Goal: Task Accomplishment & Management: Manage account settings

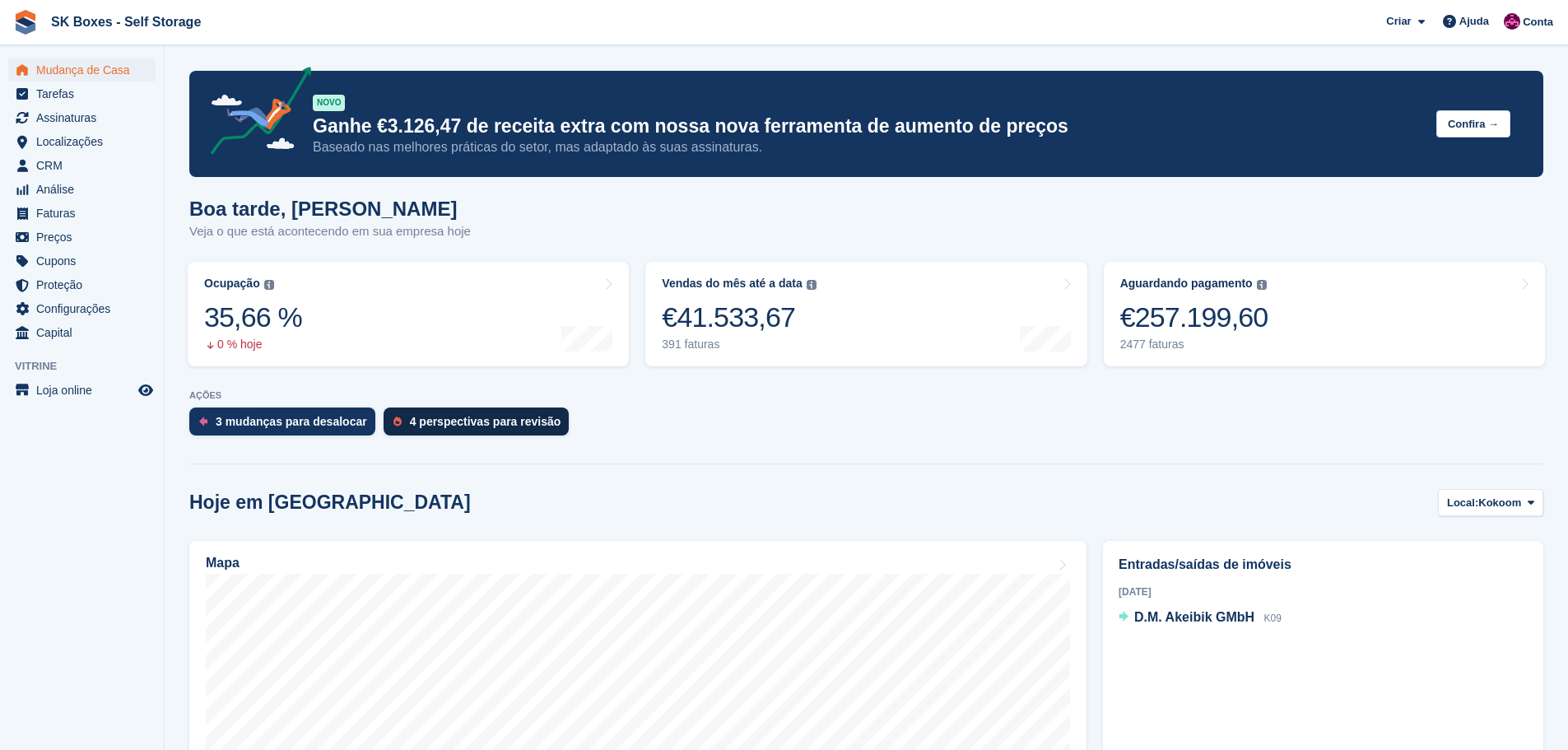
click at [432, 426] on div "4 perspectivas para revisão" at bounding box center [485, 421] width 151 height 13
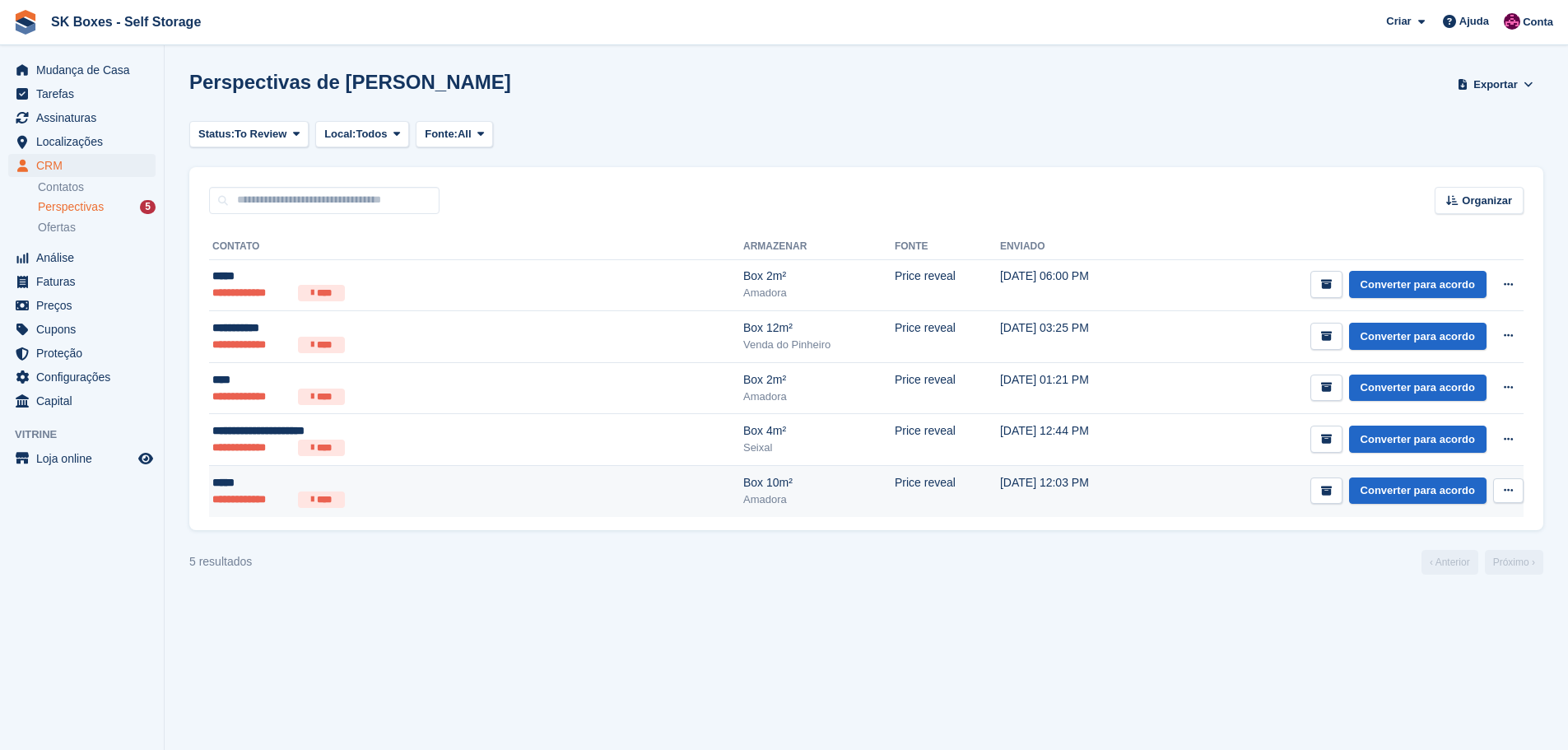
click at [342, 496] on li "****" at bounding box center [321, 500] width 47 height 17
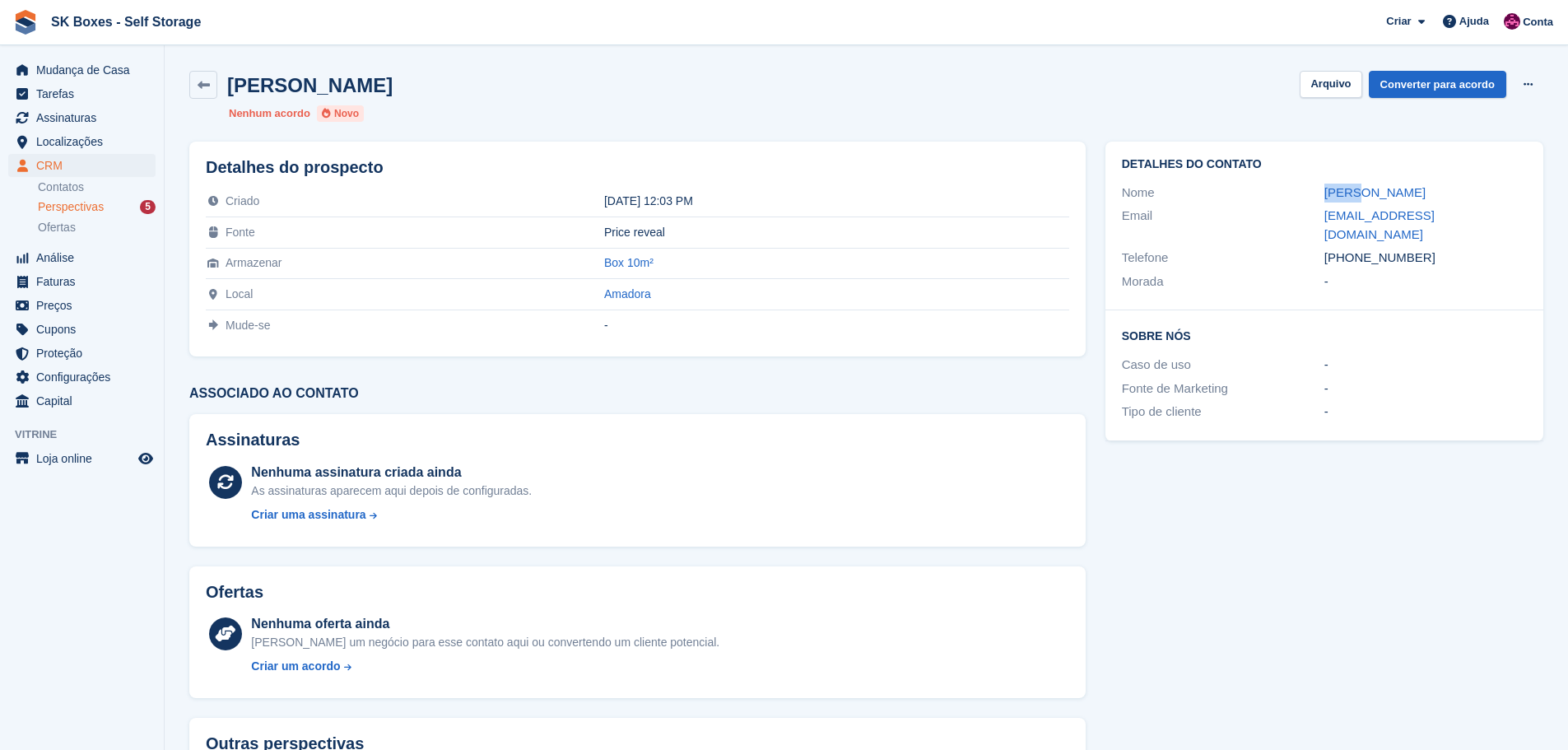
drag, startPoint x: 1290, startPoint y: 190, endPoint x: 1361, endPoint y: 190, distance: 71.0
click at [1361, 190] on div "Nome Pedro" at bounding box center [1324, 193] width 405 height 24
copy div "Pedro"
drag, startPoint x: 1430, startPoint y: 239, endPoint x: 1359, endPoint y: 238, distance: 71.0
click at [1353, 248] on div "+351919727369" at bounding box center [1425, 258] width 202 height 19
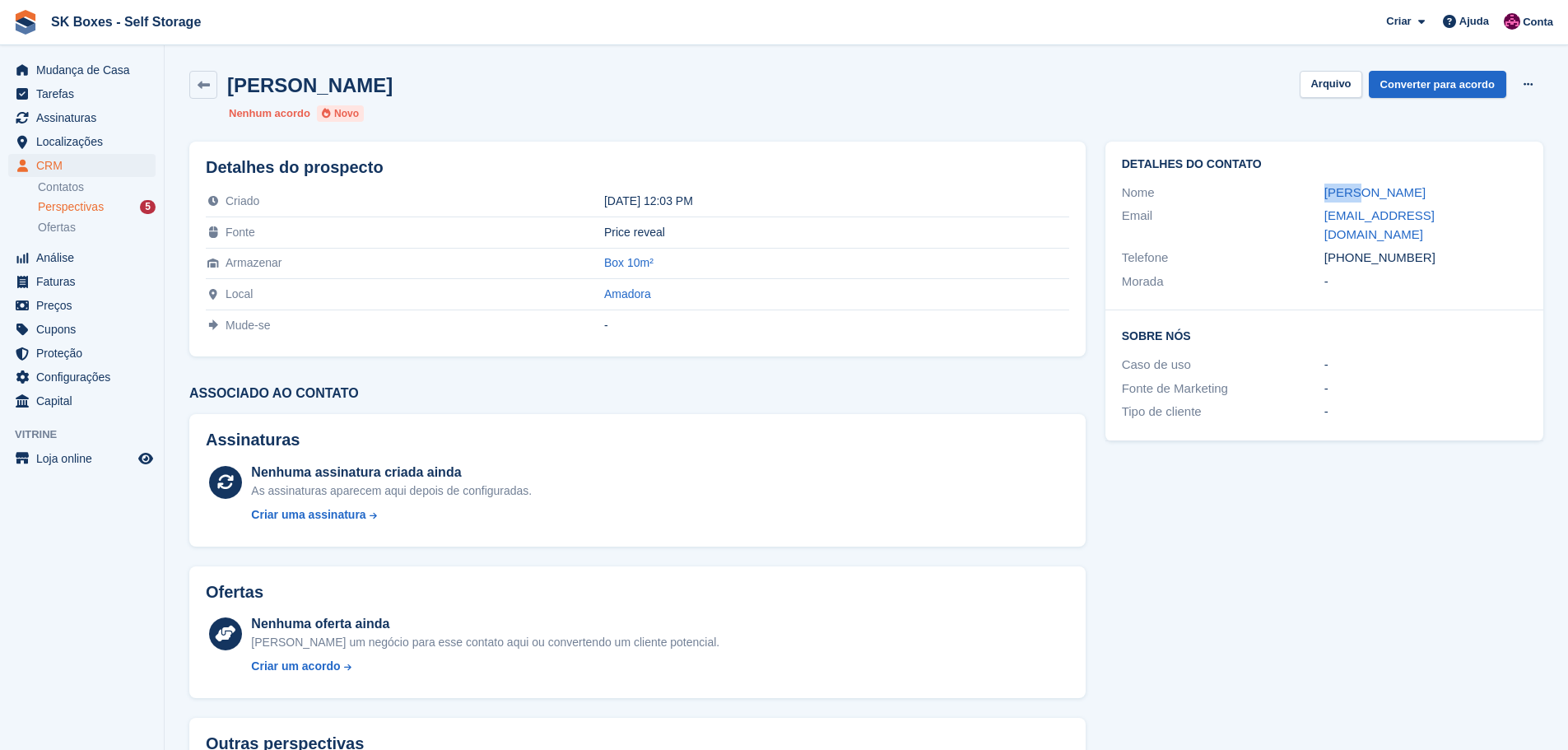
copy div "919727369"
drag, startPoint x: 1310, startPoint y: 218, endPoint x: 1497, endPoint y: 216, distance: 187.0
click at [1497, 216] on div "Email pedropneto@hotmail.com" at bounding box center [1324, 224] width 405 height 42
copy div "pedropneto@hotmail.com"
click at [1335, 76] on button "Arquivo" at bounding box center [1330, 83] width 62 height 27
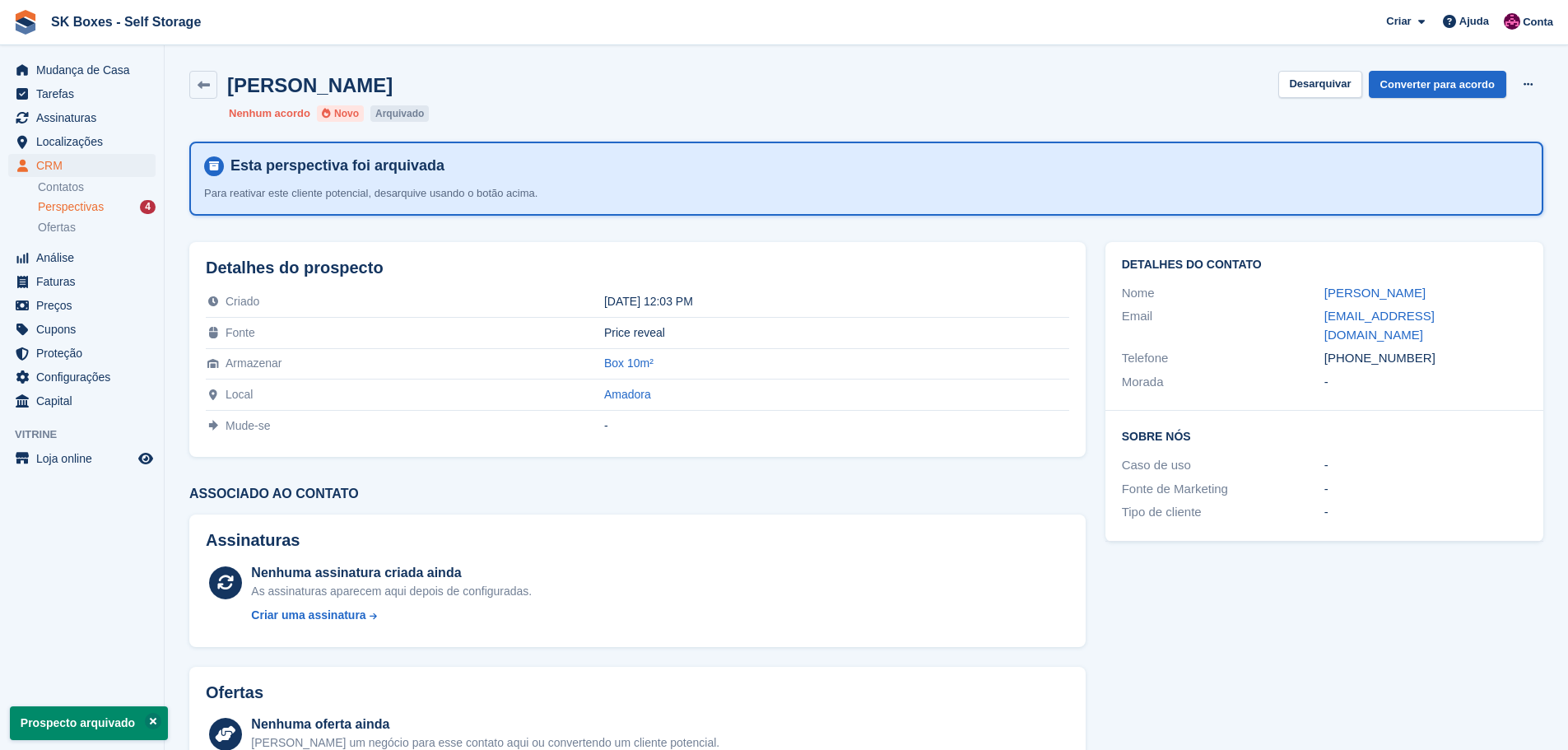
click at [76, 208] on span "Perspectivas" at bounding box center [70, 207] width 66 height 16
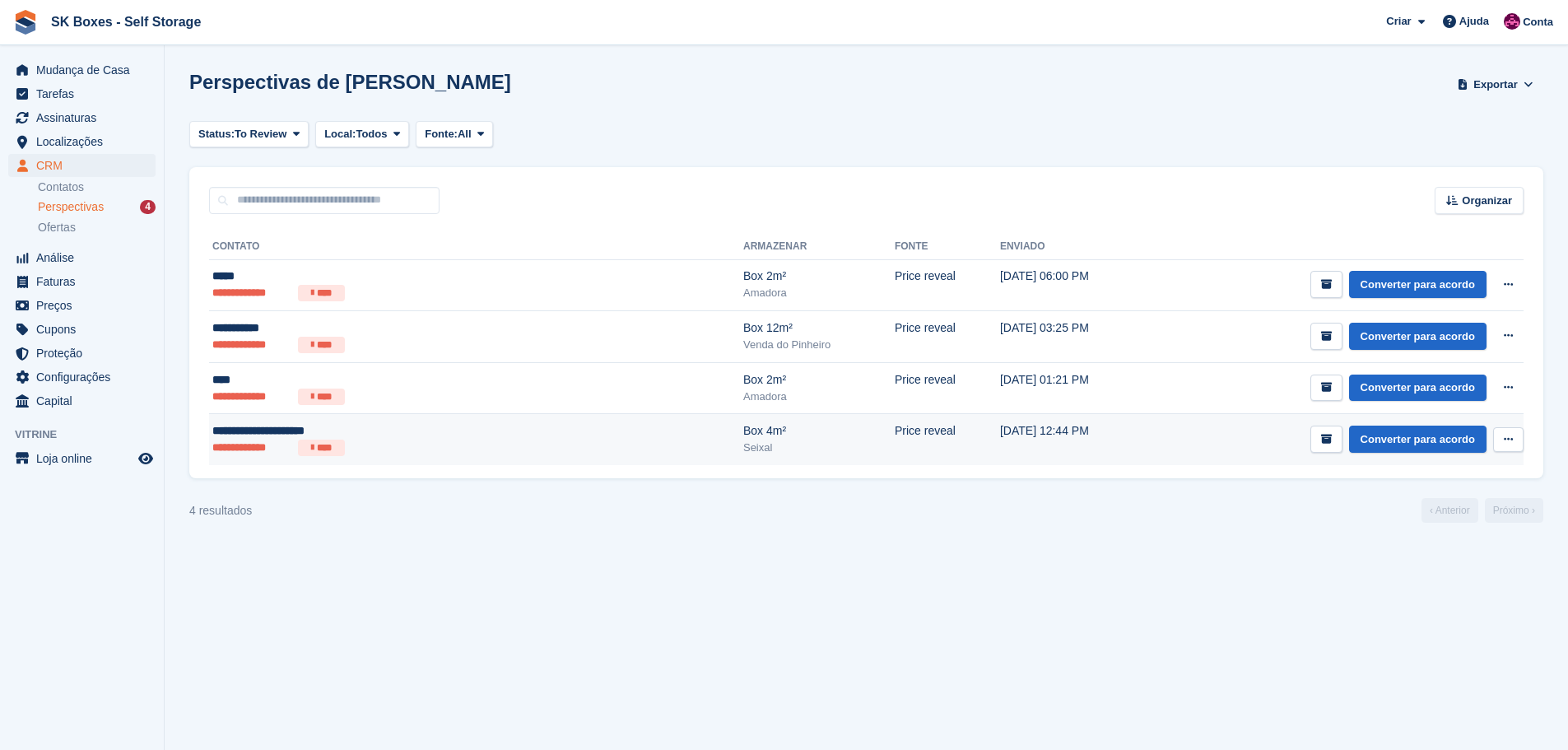
click at [376, 444] on ul "**********" at bounding box center [364, 448] width 305 height 17
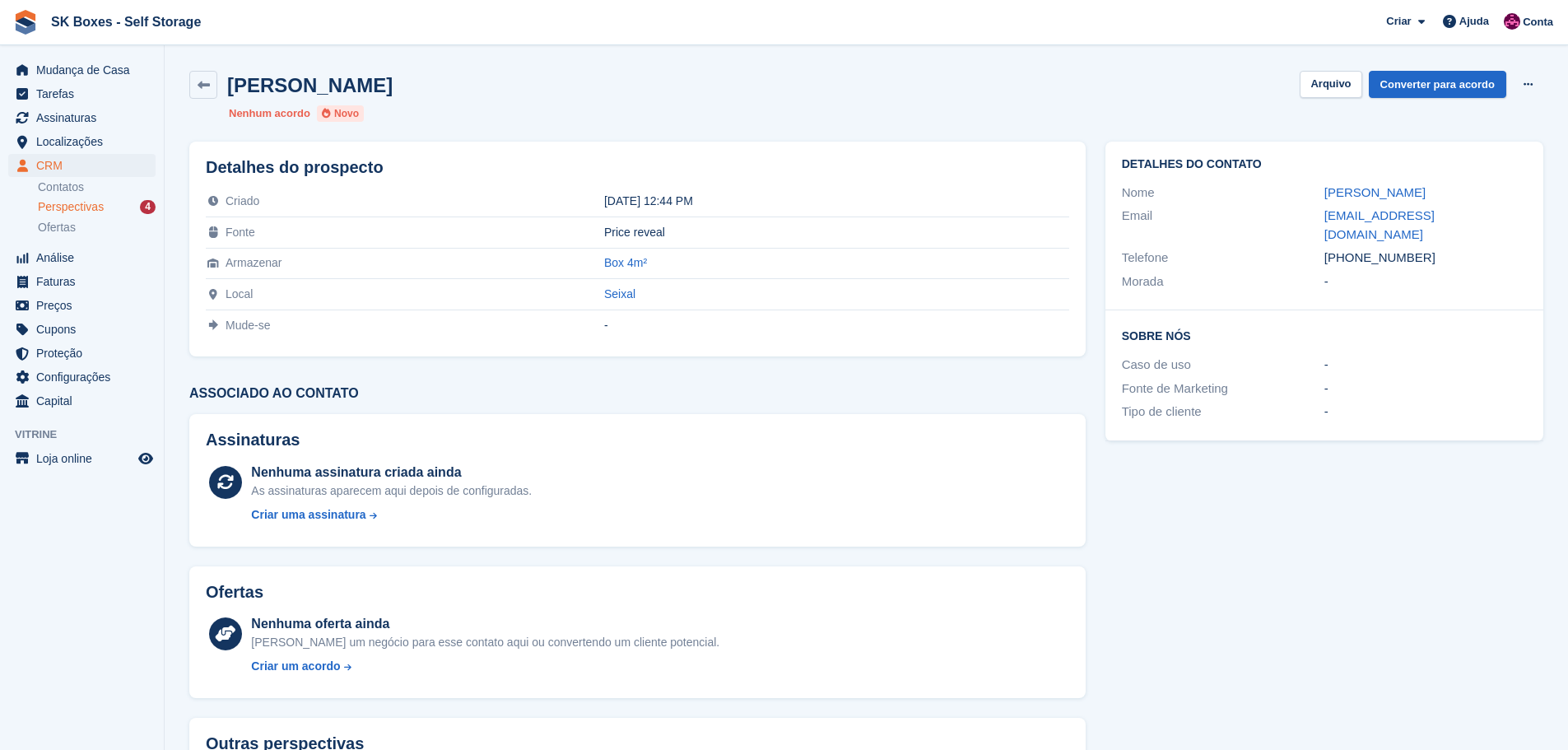
drag, startPoint x: 1307, startPoint y: 181, endPoint x: 1502, endPoint y: 194, distance: 195.4
click at [1502, 194] on div "Nome Mariana Russo Ferreira" at bounding box center [1324, 193] width 405 height 24
copy div "Mariana Russo Ferreira"
drag, startPoint x: 1422, startPoint y: 234, endPoint x: 1355, endPoint y: 236, distance: 67.0
click at [1355, 248] on div "+351929072747" at bounding box center [1425, 258] width 202 height 19
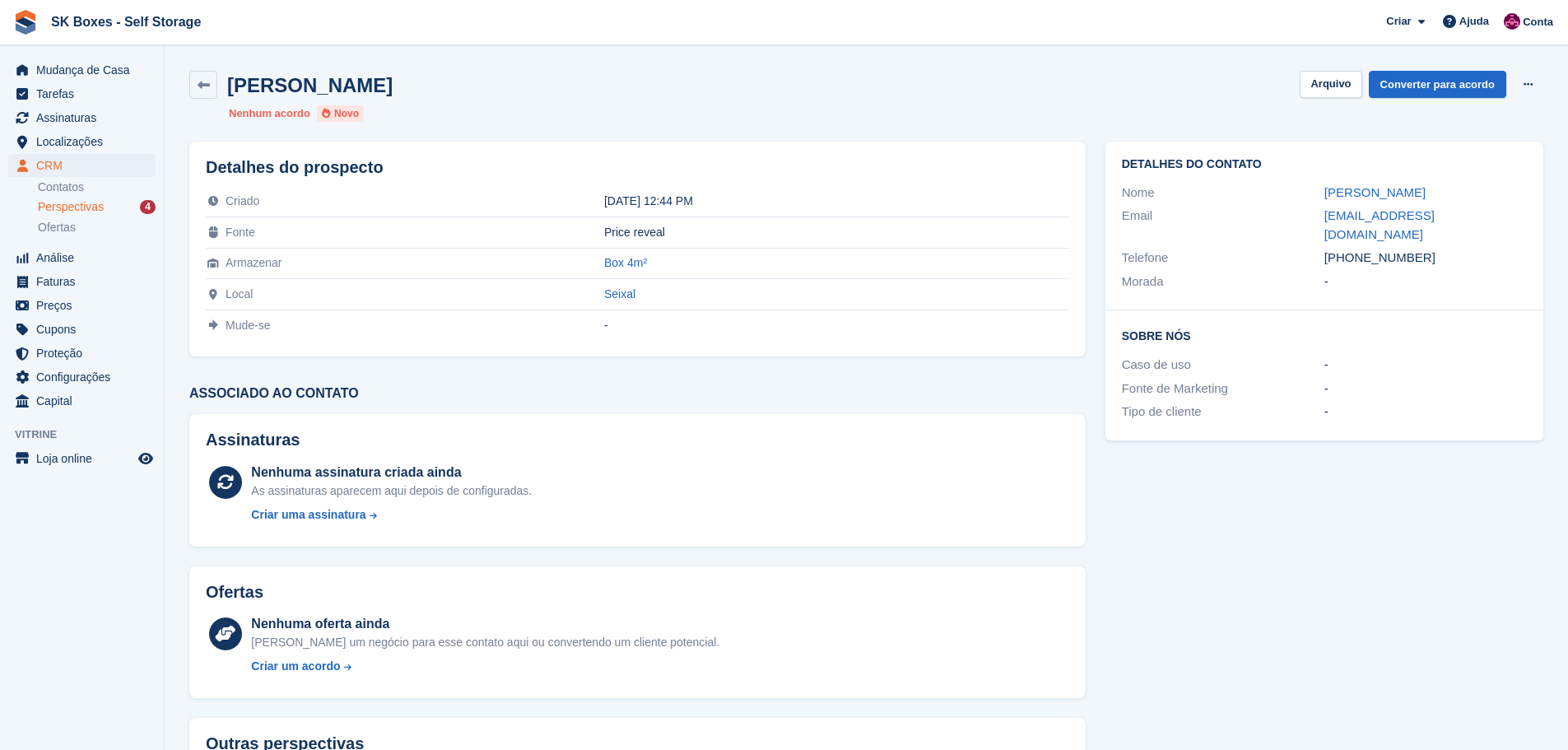
copy div "929072747"
click at [1302, 214] on div "Email" at bounding box center [1223, 225] width 202 height 37
drag, startPoint x: 1307, startPoint y: 211, endPoint x: 1487, endPoint y: 210, distance: 180.0
click at [1487, 210] on div "Email nana.russo1963@gmail.com" at bounding box center [1324, 224] width 405 height 42
copy div "nana.russo1963@gmail.com"
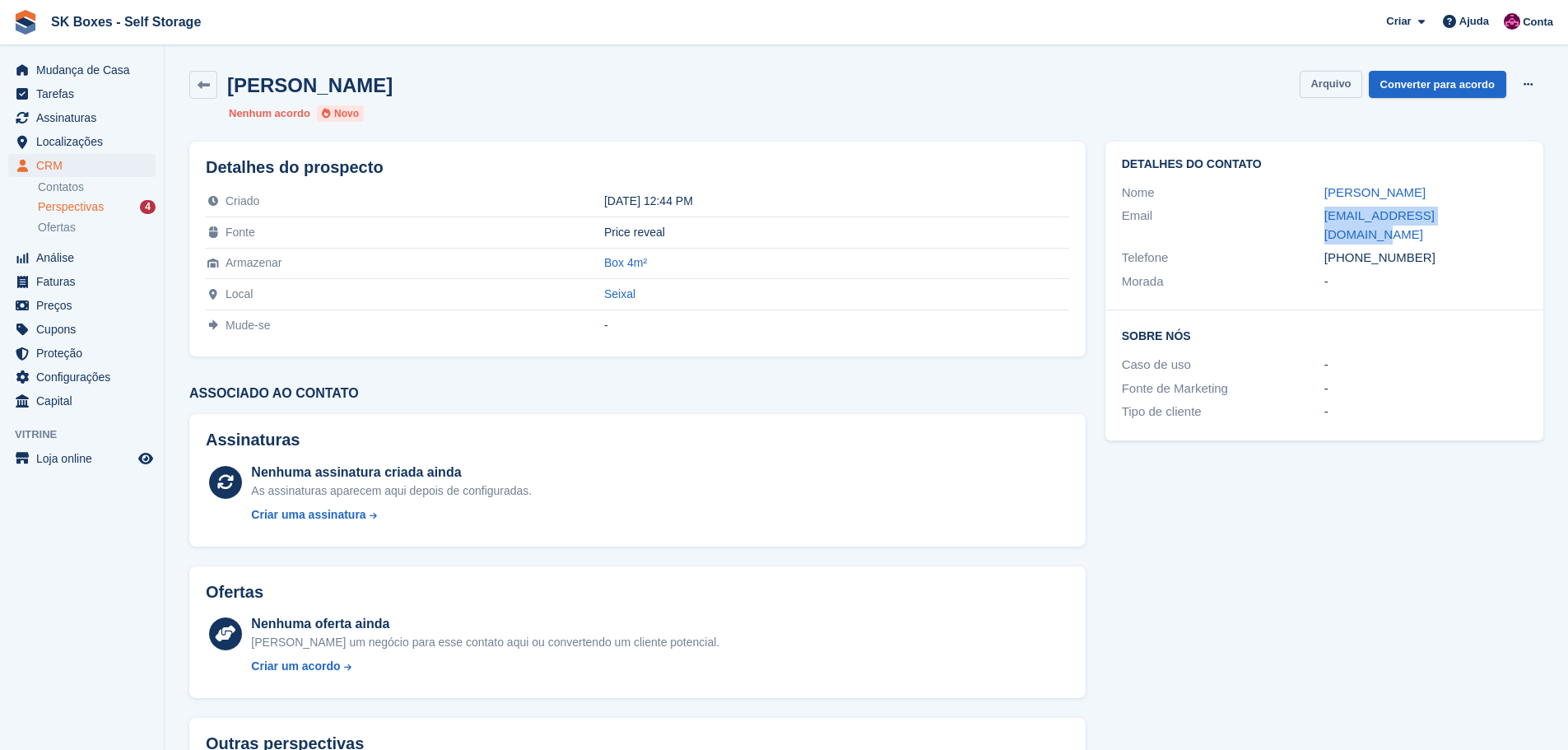
click at [1332, 74] on button "Arquivo" at bounding box center [1330, 83] width 62 height 27
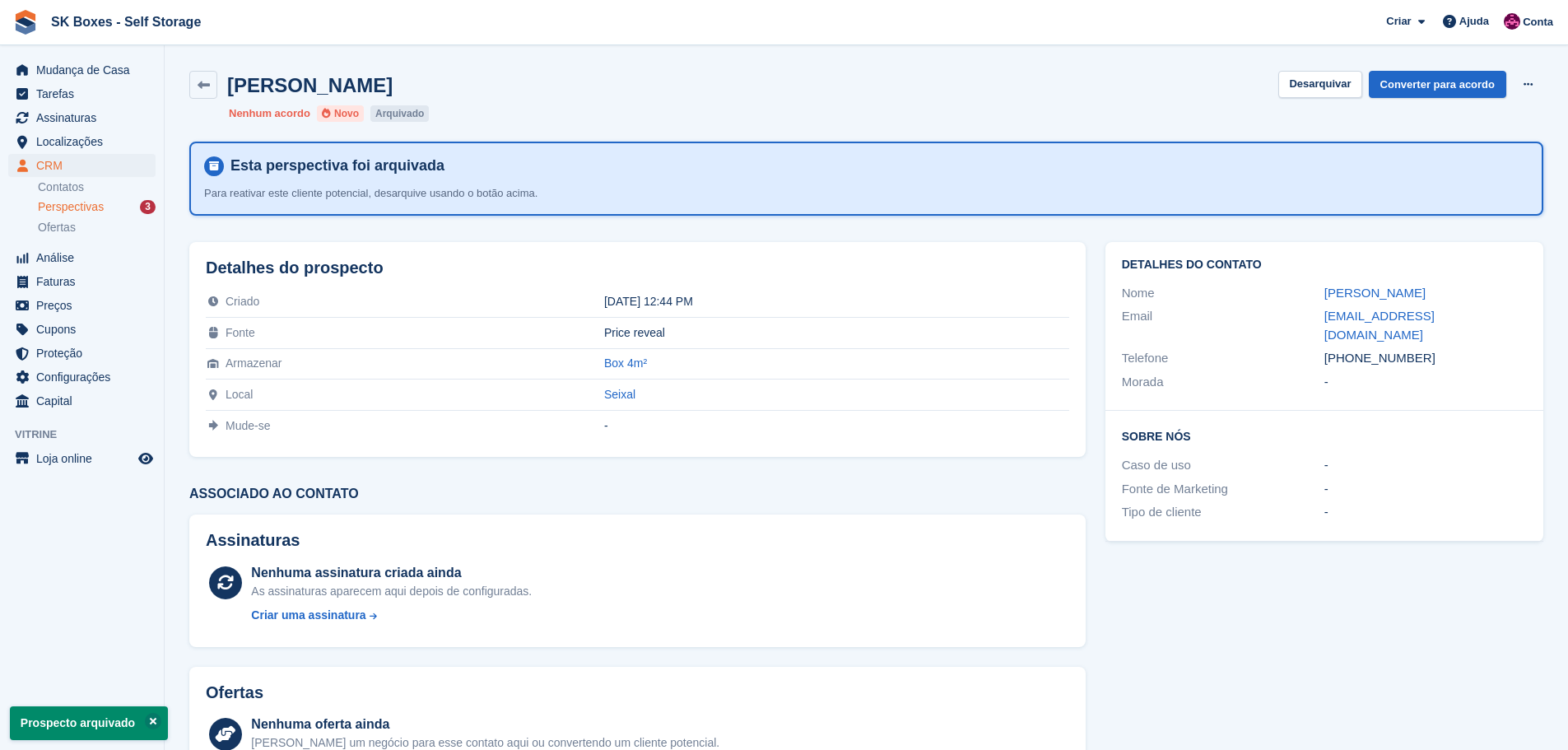
click at [116, 214] on div "Perspectivas 3" at bounding box center [96, 207] width 118 height 16
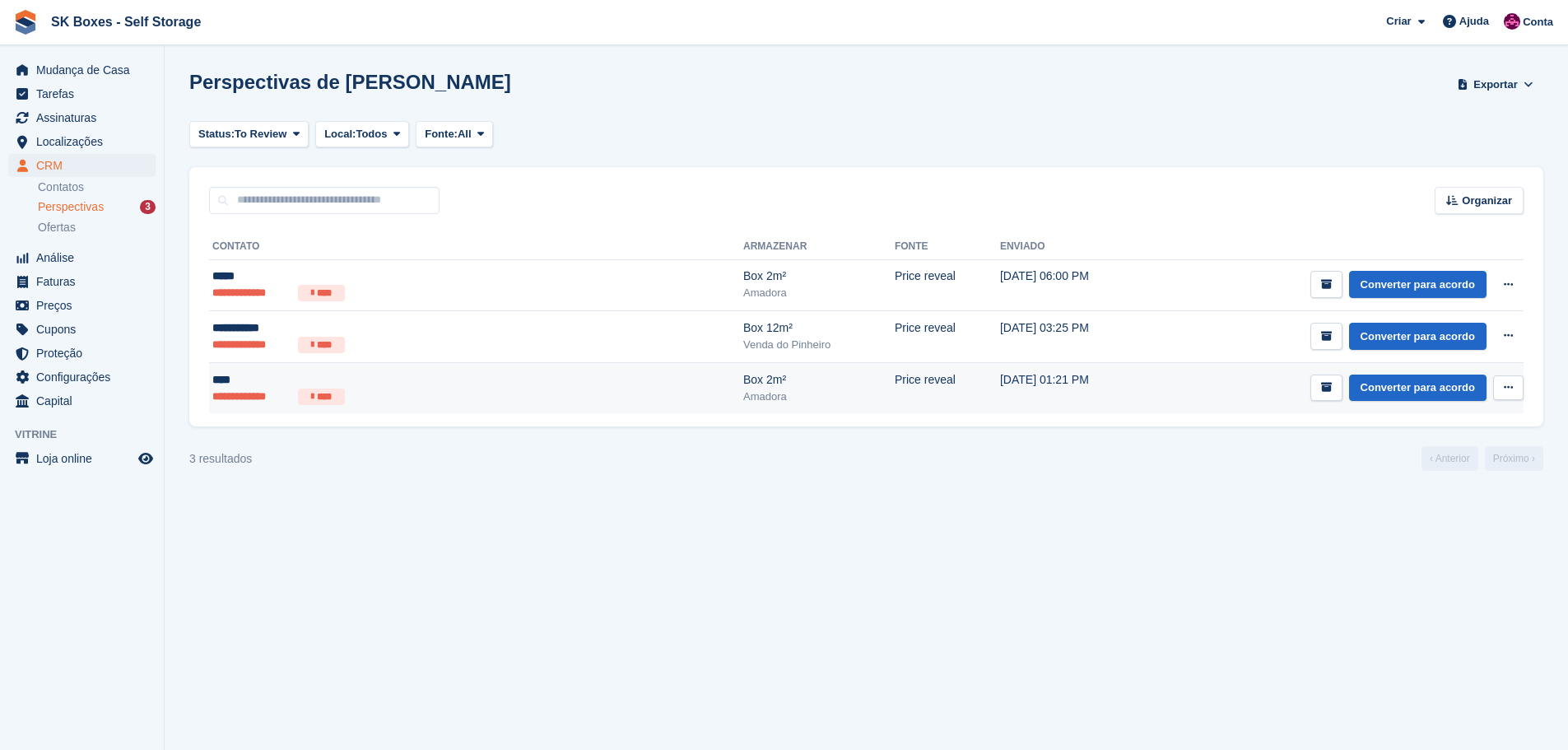
click at [401, 391] on ul "**********" at bounding box center [364, 397] width 305 height 17
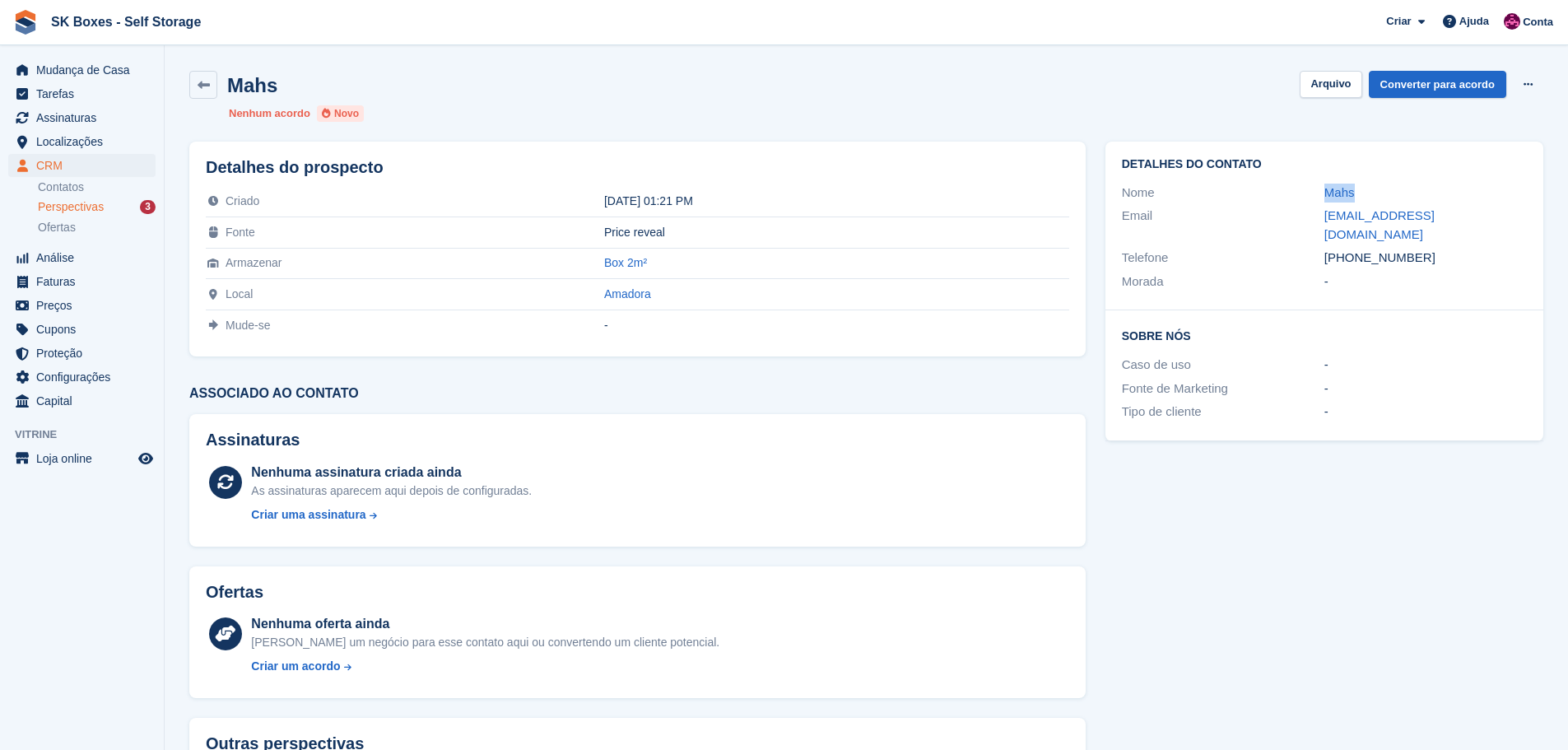
drag, startPoint x: 1307, startPoint y: 188, endPoint x: 1368, endPoint y: 189, distance: 61.0
click at [1368, 189] on div "Nome Mahs" at bounding box center [1324, 193] width 405 height 24
copy div "Mahs"
drag, startPoint x: 1423, startPoint y: 235, endPoint x: 1353, endPoint y: 235, distance: 70.0
click at [1353, 248] on div "[PHONE_NUMBER]" at bounding box center [1425, 258] width 202 height 19
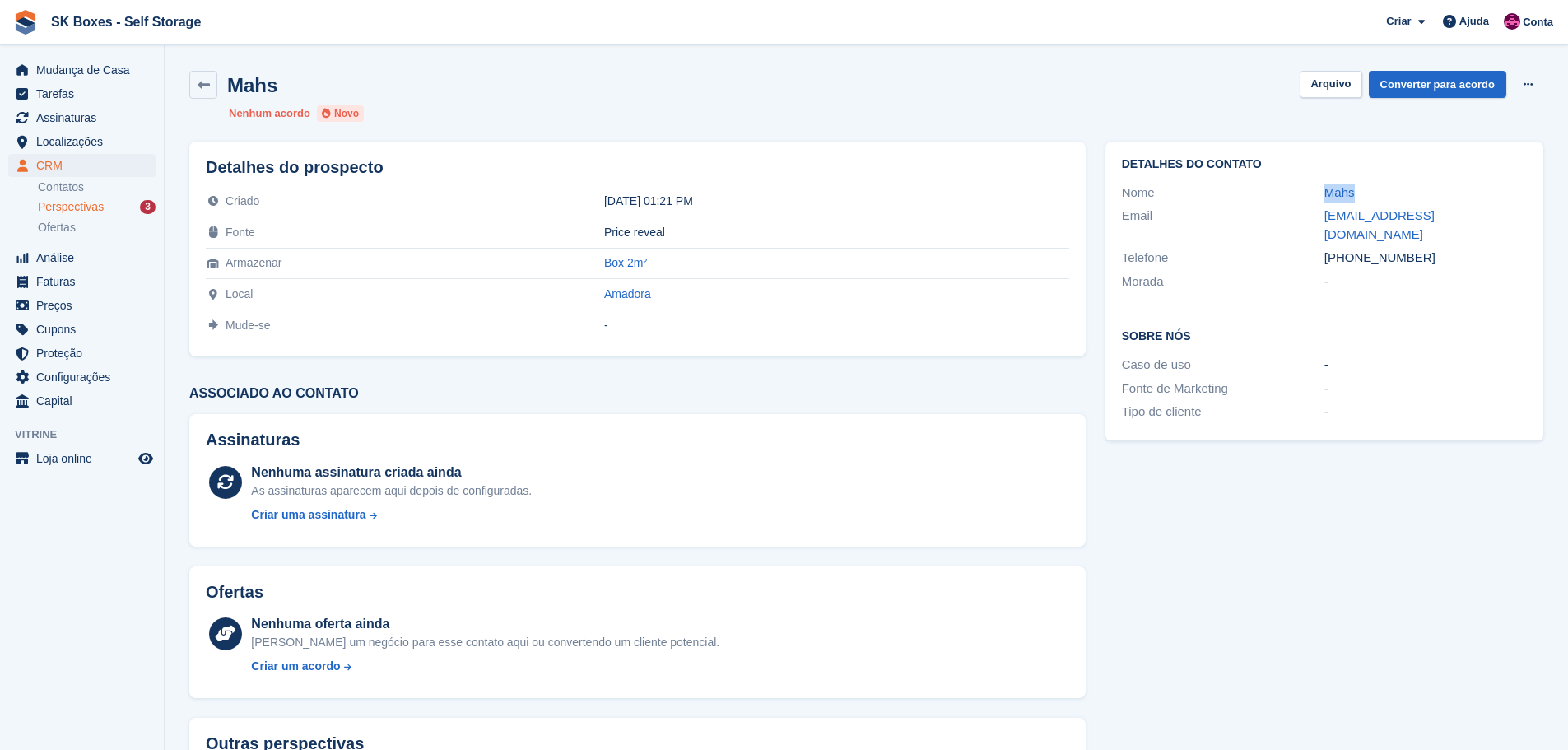
copy div "938309341"
drag, startPoint x: 1309, startPoint y: 220, endPoint x: 1523, endPoint y: 212, distance: 214.1
click at [1523, 212] on div "Email [EMAIL_ADDRESS][DOMAIN_NAME]" at bounding box center [1324, 224] width 405 height 42
copy div "[EMAIL_ADDRESS][DOMAIN_NAME]"
click at [1330, 84] on button "Arquivo" at bounding box center [1330, 83] width 62 height 27
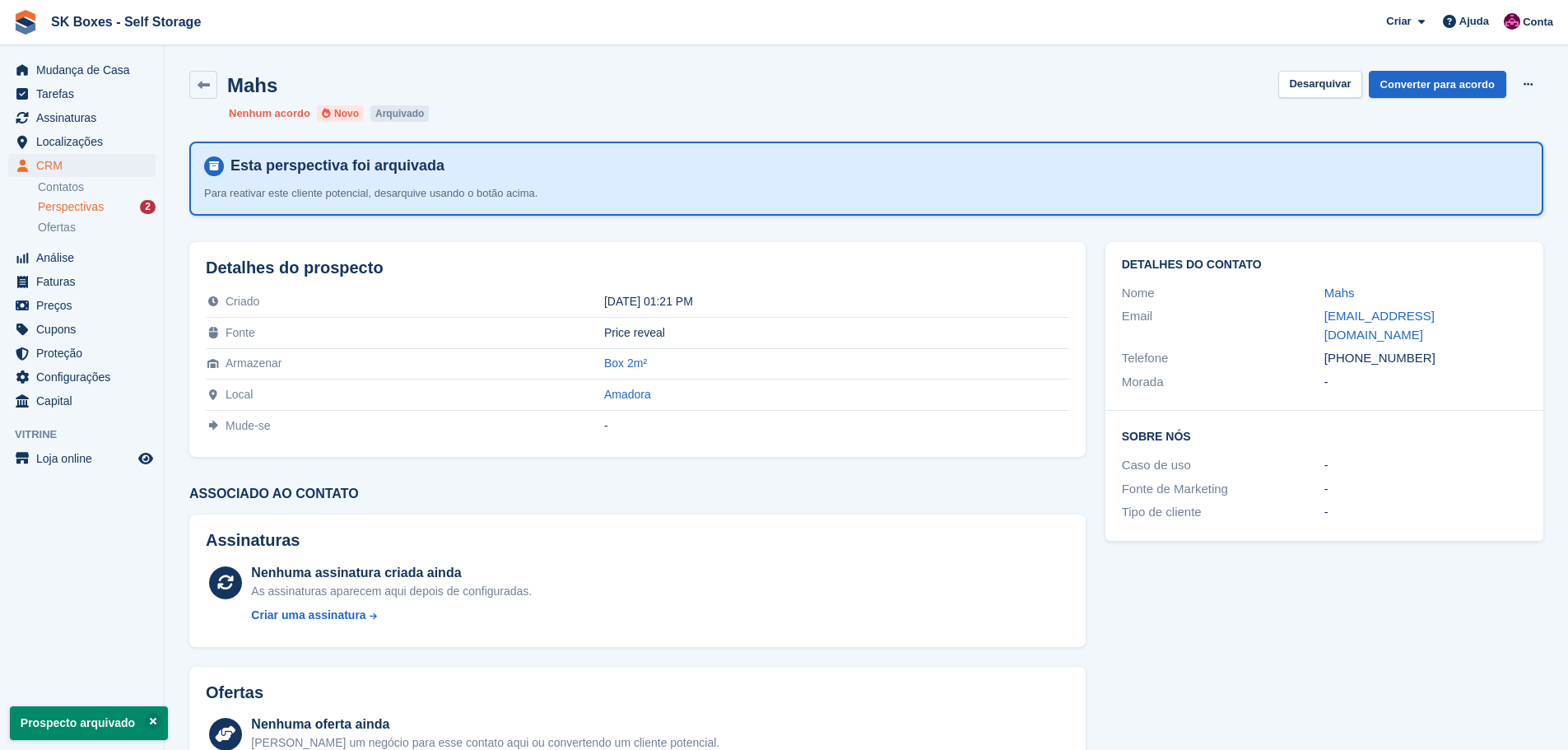
click at [78, 212] on span "Perspectivas" at bounding box center [70, 207] width 66 height 16
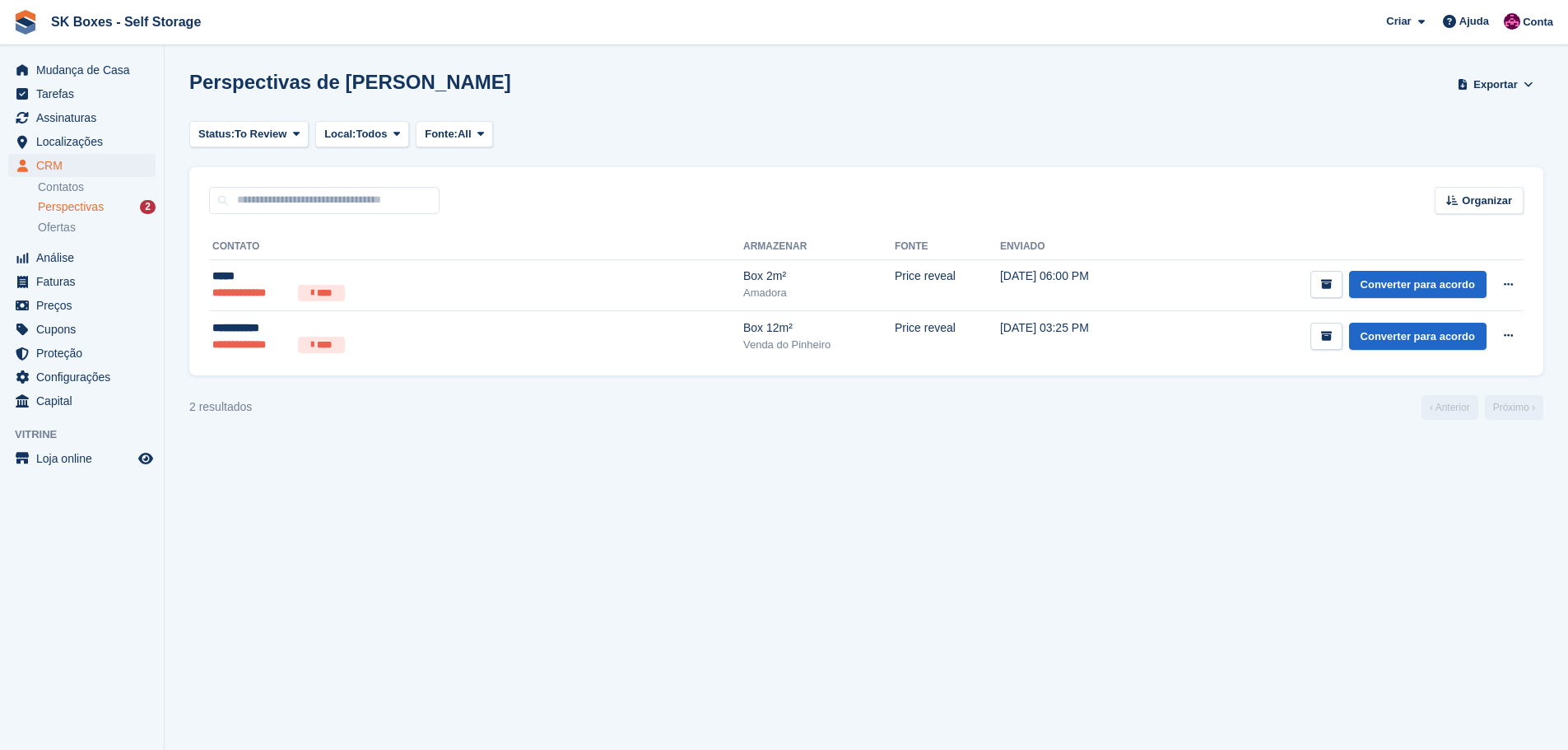
click at [110, 201] on div "Perspectivas 2" at bounding box center [96, 207] width 118 height 16
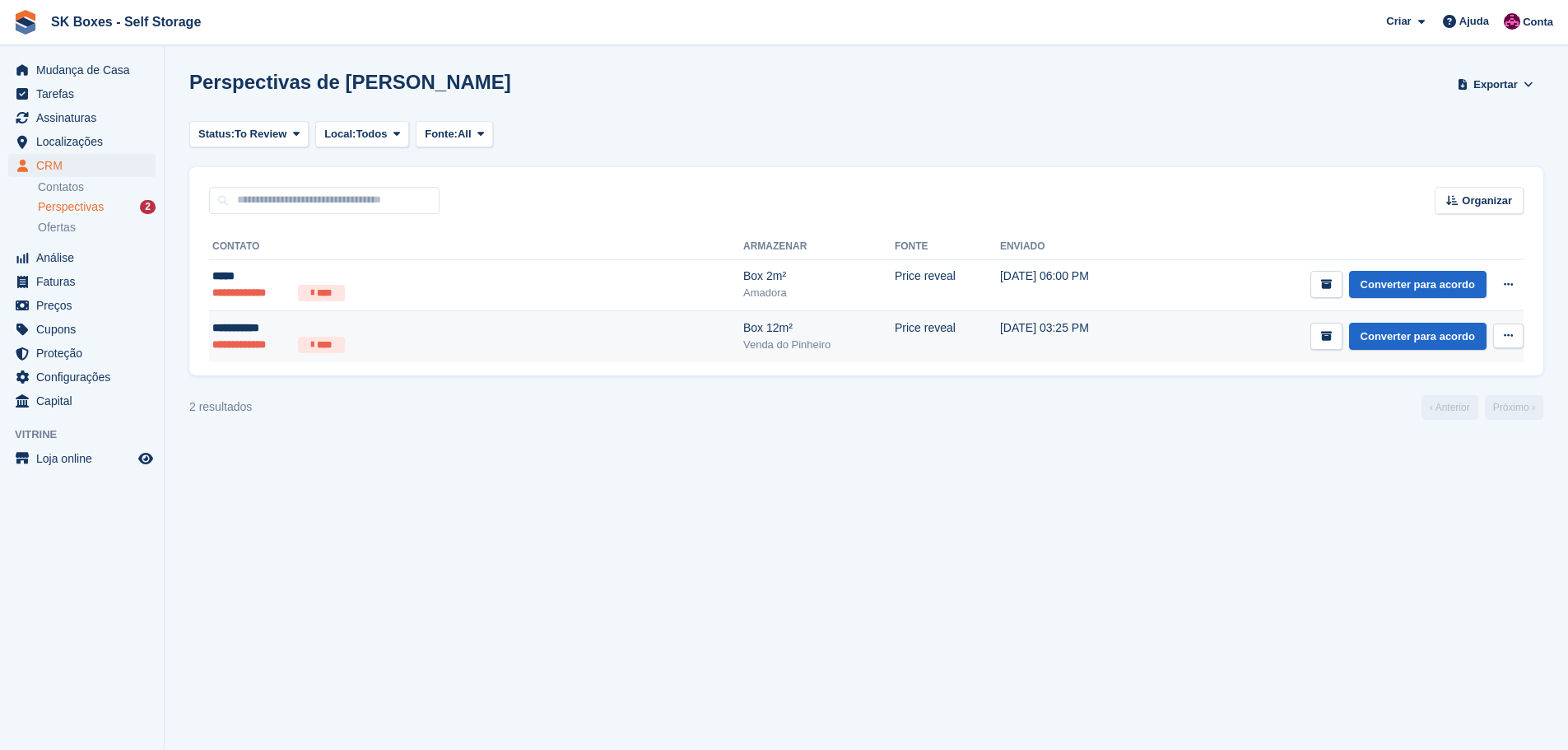
click at [260, 350] on li "**********" at bounding box center [251, 345] width 79 height 17
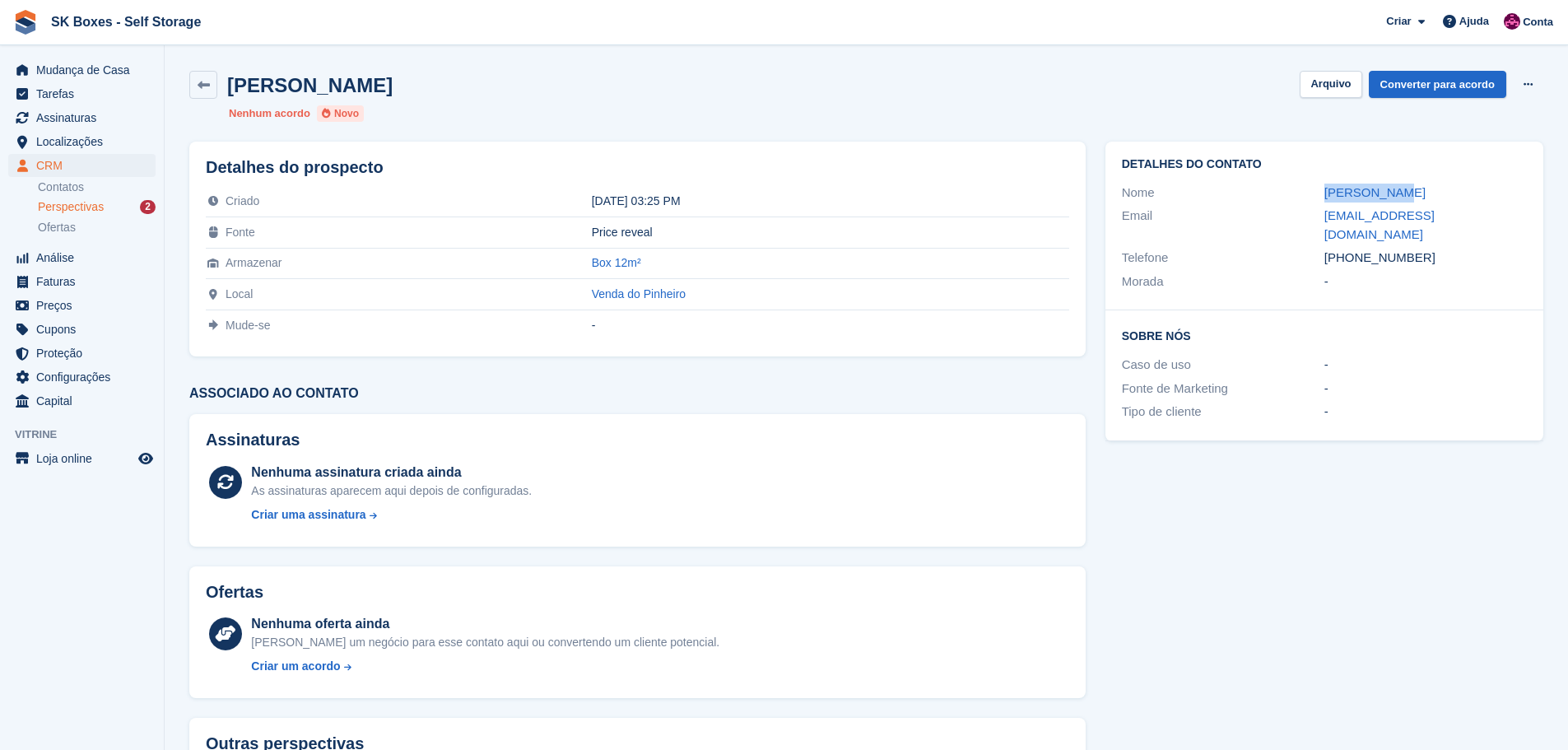
drag, startPoint x: 1294, startPoint y: 196, endPoint x: 1409, endPoint y: 186, distance: 115.4
click at [1409, 186] on div "Nome [PERSON_NAME]" at bounding box center [1324, 193] width 405 height 24
copy div "[PERSON_NAME]"
drag, startPoint x: 1417, startPoint y: 235, endPoint x: 1354, endPoint y: 234, distance: 63.0
click at [1354, 248] on div "+351934458183" at bounding box center [1425, 258] width 202 height 19
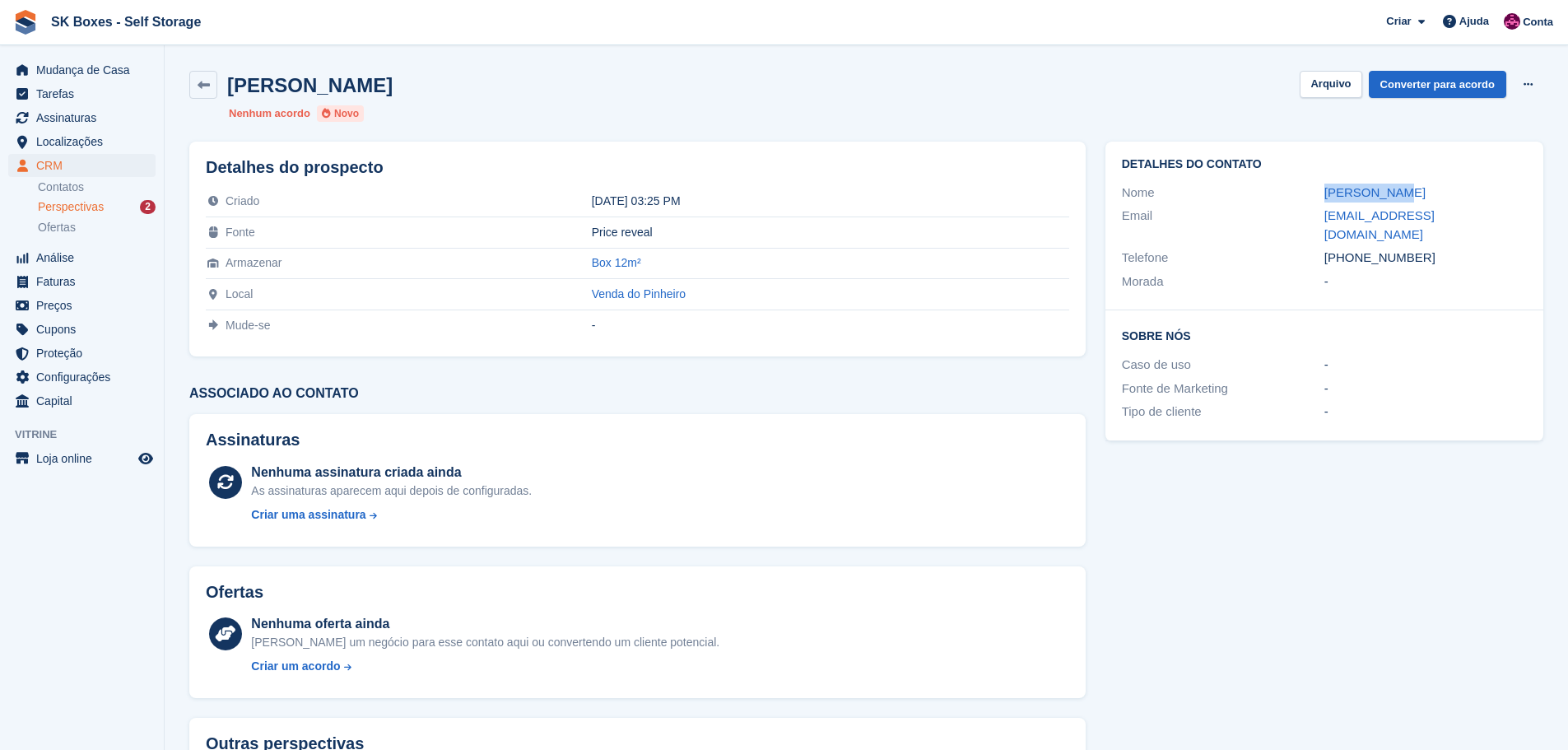
copy div "934458183"
drag, startPoint x: 1298, startPoint y: 223, endPoint x: 1496, endPoint y: 218, distance: 198.1
click at [1488, 222] on div "Email caracolinha.etz@gmail.com" at bounding box center [1324, 224] width 405 height 42
copy div "caracolinha.etz@gmail.com"
click at [1327, 82] on button "Arquivo" at bounding box center [1330, 83] width 62 height 27
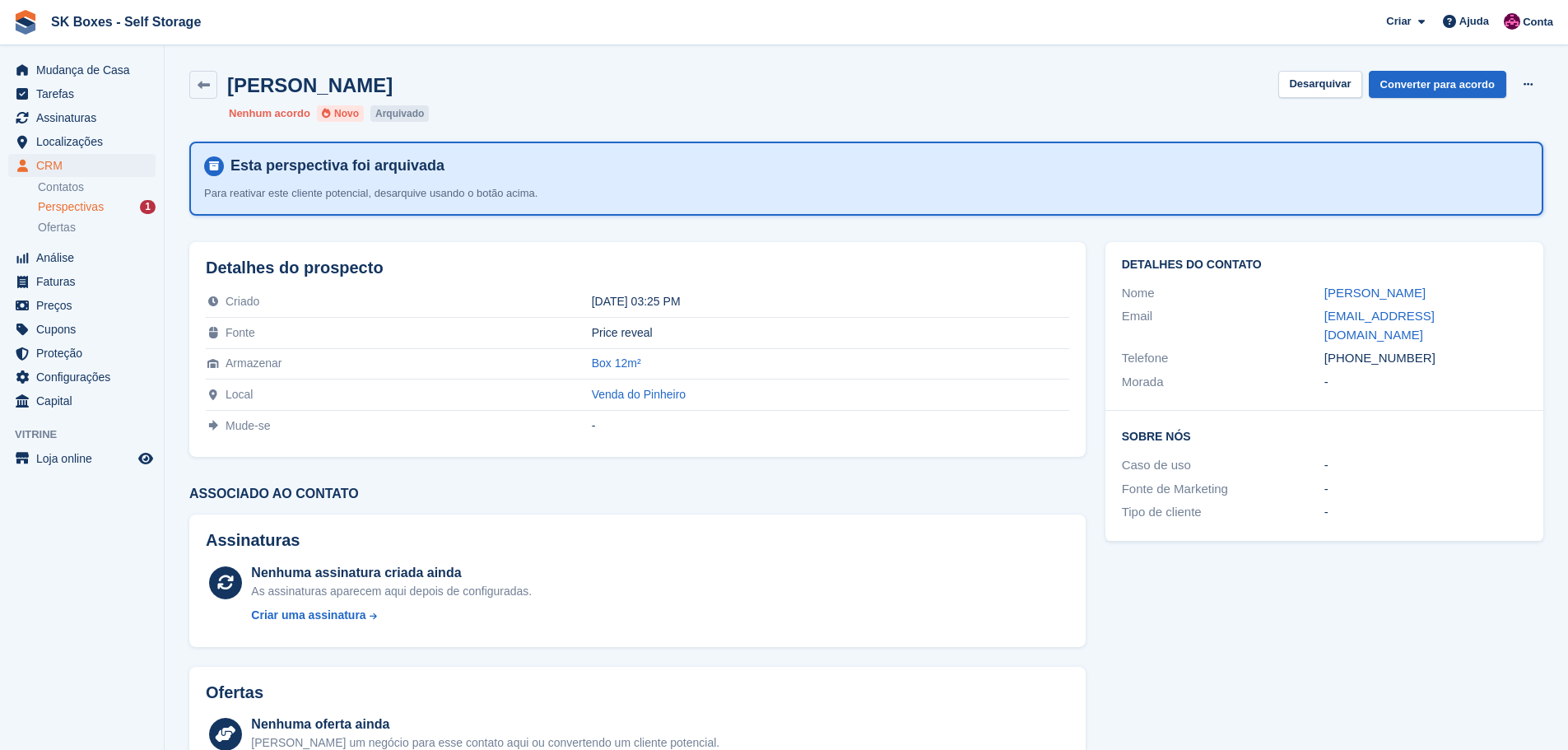
click at [63, 211] on span "Perspectivas" at bounding box center [70, 207] width 66 height 16
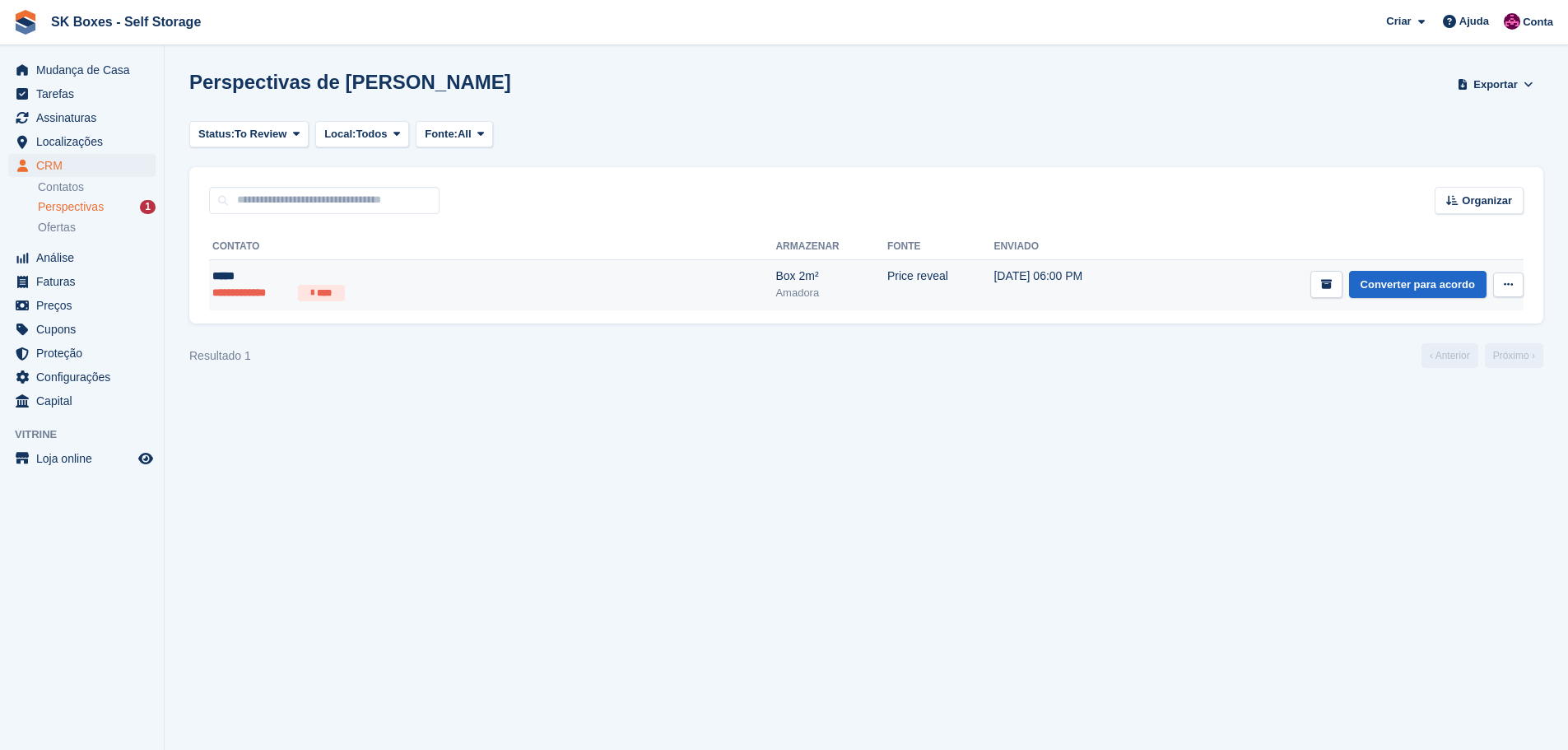
click at [235, 268] on div "*****" at bounding box center [372, 275] width 320 height 18
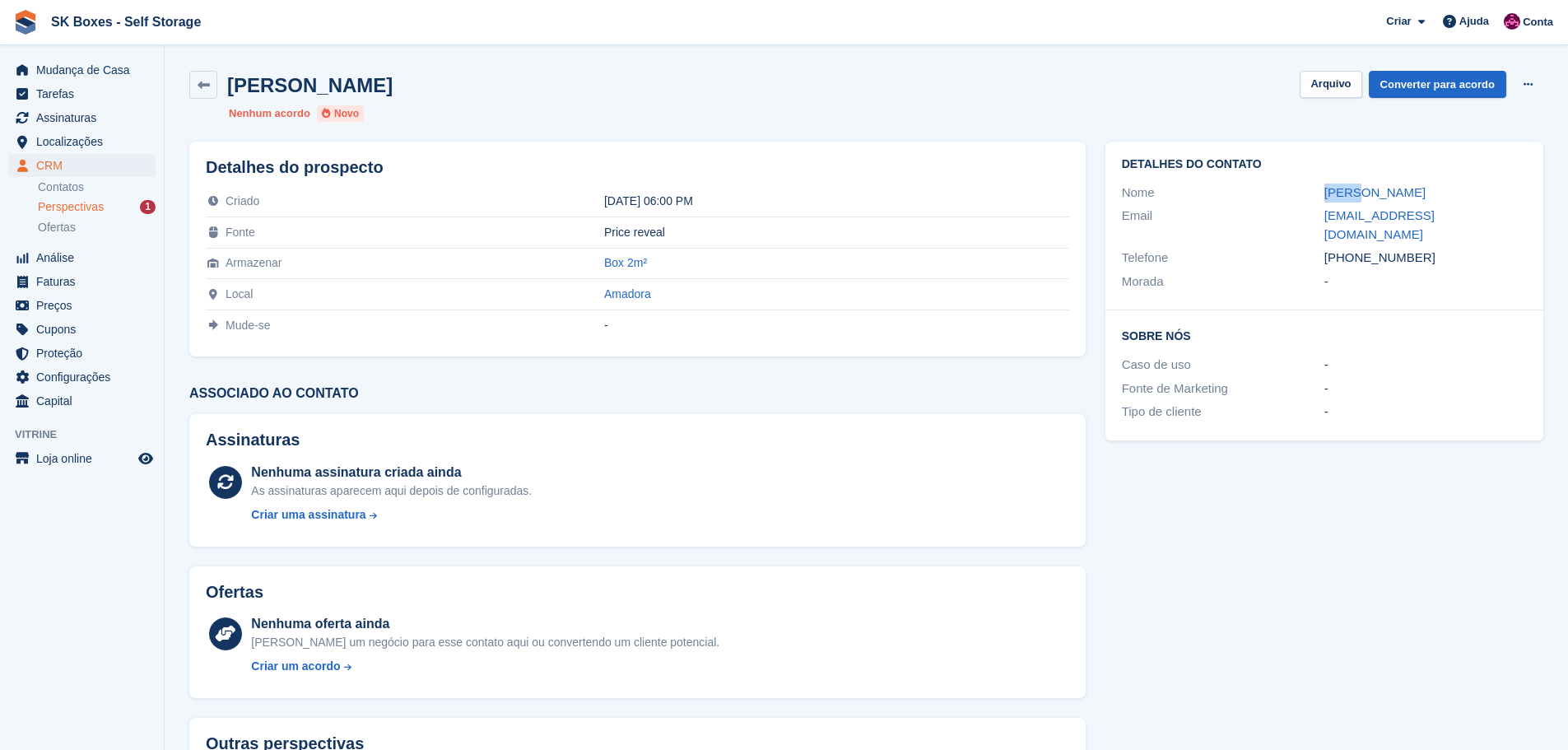
drag, startPoint x: 1317, startPoint y: 187, endPoint x: 1358, endPoint y: 187, distance: 41.0
click at [1358, 187] on div "Nome [PERSON_NAME]" at bounding box center [1324, 193] width 405 height 24
copy div "[PERSON_NAME]"
click at [374, 413] on div "Assinaturas Nenhuma assinatura criada ainda As assinaturas aparecem aqui depois…" at bounding box center [637, 479] width 897 height 133
drag, startPoint x: 1317, startPoint y: 217, endPoint x: 1489, endPoint y: 224, distance: 172.1
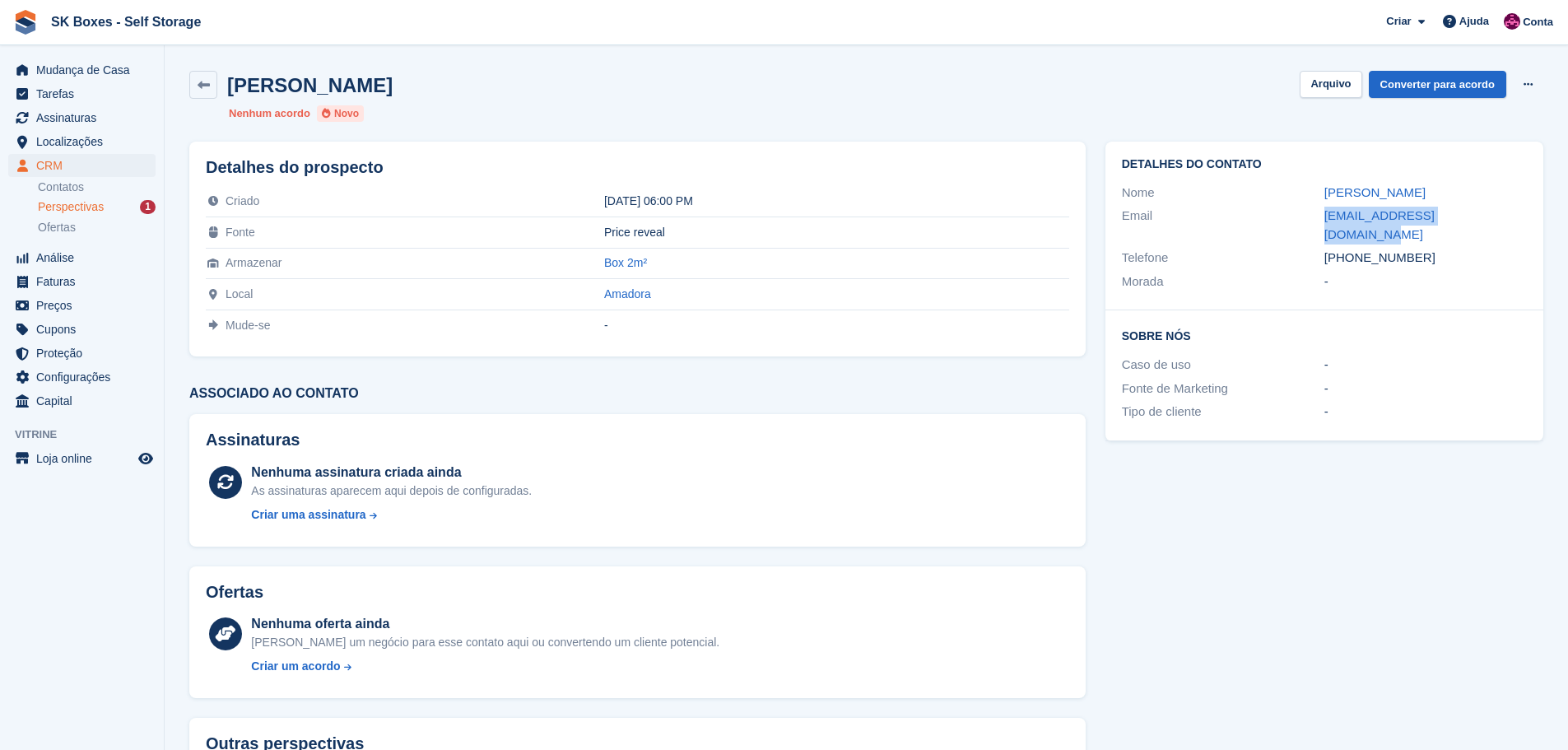
click at [1489, 224] on div "Email [EMAIL_ADDRESS][DOMAIN_NAME]" at bounding box center [1324, 224] width 405 height 42
copy div "[EMAIL_ADDRESS][DOMAIN_NAME]"
drag, startPoint x: 1438, startPoint y: 237, endPoint x: 1355, endPoint y: 237, distance: 83.0
click at [1355, 248] on div "[PHONE_NUMBER]" at bounding box center [1425, 258] width 202 height 19
copy div "966034033"
